Goal: Navigation & Orientation: Find specific page/section

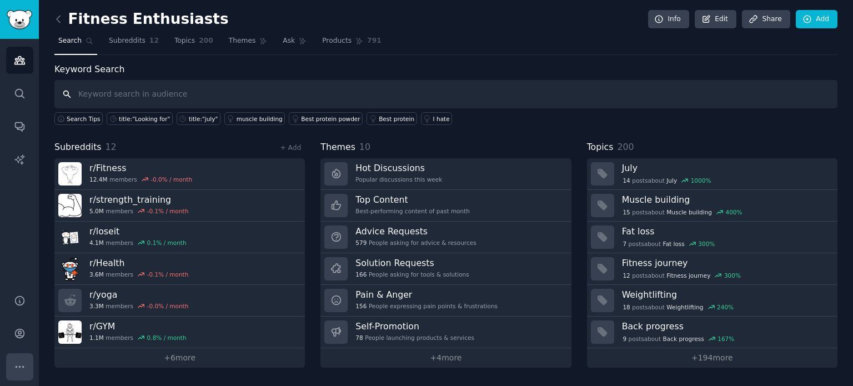
click at [20, 369] on icon "Sidebar" at bounding box center [20, 367] width 12 height 12
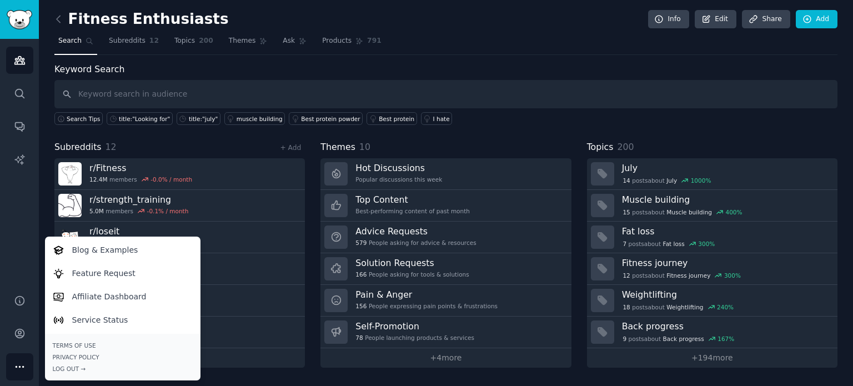
click at [20, 369] on icon "Sidebar" at bounding box center [20, 367] width 12 height 12
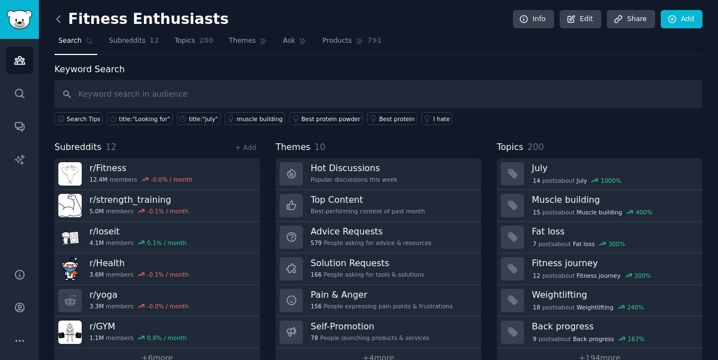
click at [56, 24] on icon at bounding box center [59, 19] width 12 height 12
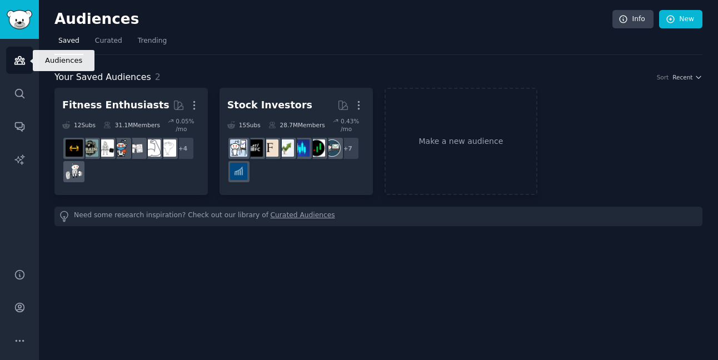
click at [26, 61] on link "Audiences" at bounding box center [19, 60] width 27 height 27
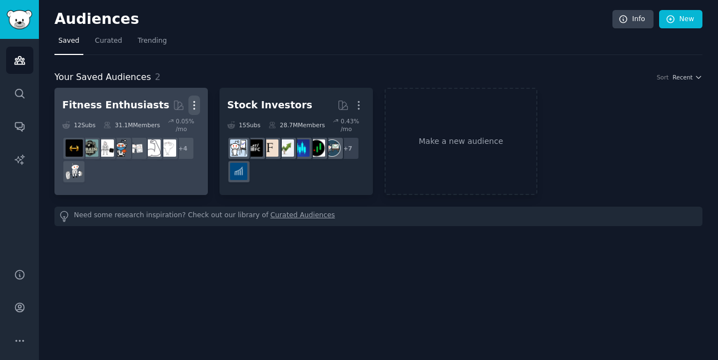
click at [192, 106] on icon "button" at bounding box center [194, 105] width 12 height 12
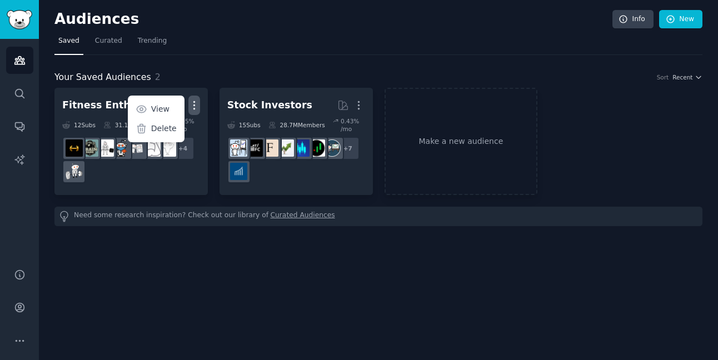
click at [233, 310] on div "Audiences Info New Saved Curated Trending Your Saved Audiences 2 Sort Recent Fi…" at bounding box center [378, 180] width 679 height 360
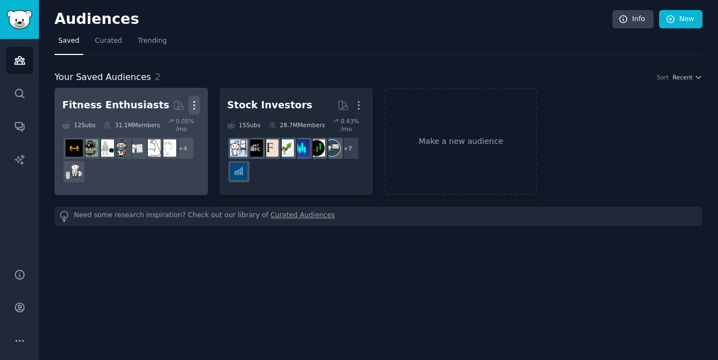
click at [193, 102] on icon "button" at bounding box center [194, 105] width 12 height 12
click at [158, 110] on p "View" at bounding box center [160, 109] width 18 height 12
click at [154, 180] on div "+ 4" at bounding box center [131, 160] width 138 height 47
click at [147, 112] on h2 "Fitness Enthusiasts More" at bounding box center [131, 105] width 138 height 19
